Goal: Download file/media

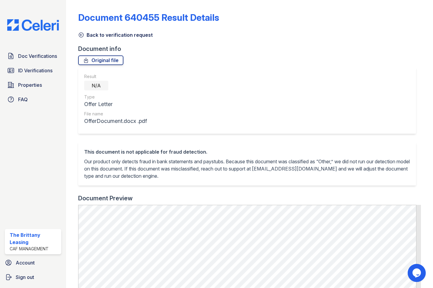
drag, startPoint x: 110, startPoint y: 61, endPoint x: 90, endPoint y: 83, distance: 29.9
click at [110, 61] on link "Original file" at bounding box center [100, 61] width 45 height 10
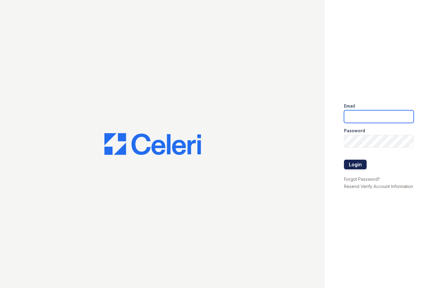
type input "brittany.pm@cafmanagement.com"
click at [347, 164] on button "Login" at bounding box center [355, 165] width 23 height 10
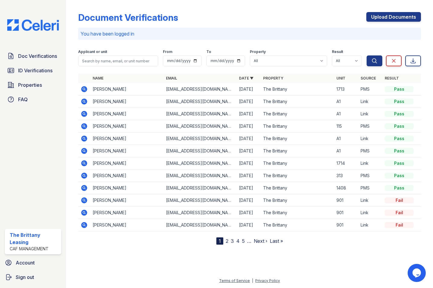
click at [85, 101] on icon at bounding box center [84, 102] width 6 height 6
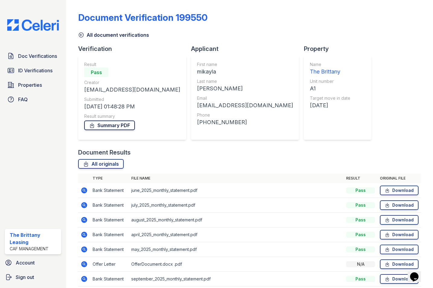
click at [109, 128] on link "Summary PDF" at bounding box center [109, 126] width 51 height 10
click at [386, 252] on link "Download" at bounding box center [399, 250] width 39 height 10
